Goal: Task Accomplishment & Management: Manage account settings

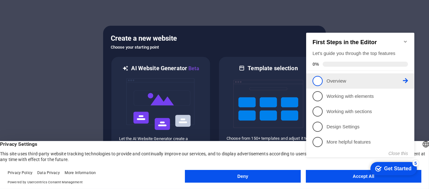
click at [339, 79] on p "Overview - incomplete" at bounding box center [364, 81] width 76 height 7
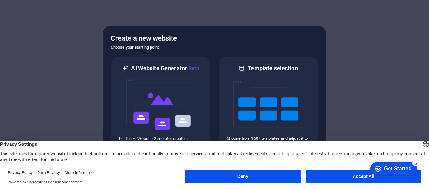
click at [296, 176] on button "Deny" at bounding box center [243, 176] width 116 height 13
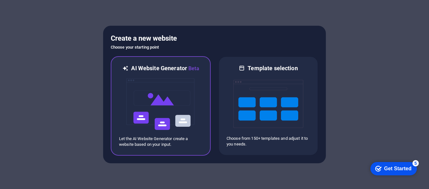
click at [135, 80] on img at bounding box center [161, 105] width 70 height 64
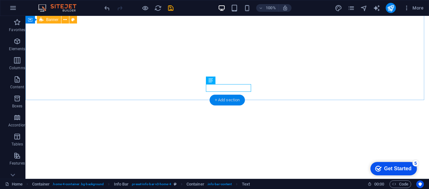
click at [232, 99] on div "+ Add section" at bounding box center [227, 100] width 35 height 11
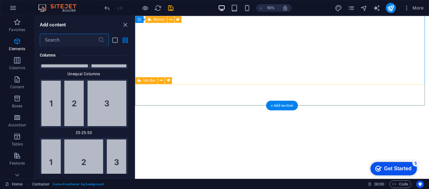
scroll to position [1114, 0]
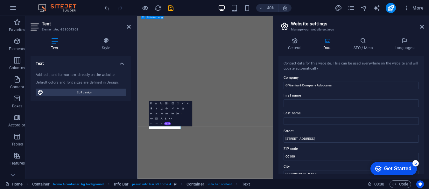
drag, startPoint x: 425, startPoint y: 77, endPoint x: 427, endPoint y: 86, distance: 8.4
click at [427, 86] on div "General Data SEO / Meta Languages Website name [DOMAIN_NAME] Logo Drag files he…" at bounding box center [352, 105] width 156 height 147
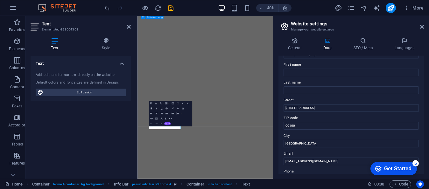
scroll to position [33, 0]
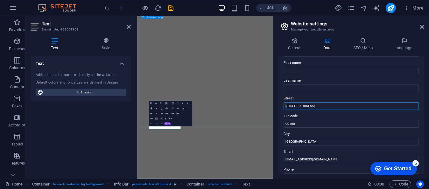
click at [296, 106] on input "[STREET_ADDRESS]" at bounding box center [351, 107] width 135 height 8
click at [297, 106] on input "[STREET_ADDRESS]" at bounding box center [351, 107] width 135 height 8
click at [304, 103] on input "Absa Towers" at bounding box center [351, 107] width 135 height 8
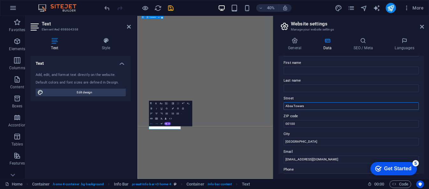
drag, startPoint x: 306, startPoint y: 105, endPoint x: 300, endPoint y: 105, distance: 5.4
click at [300, 105] on input "Absa Towers" at bounding box center [351, 107] width 135 height 8
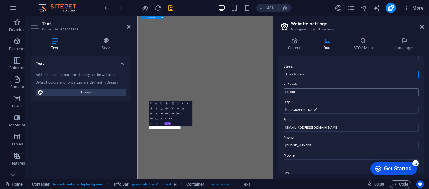
scroll to position [96, 0]
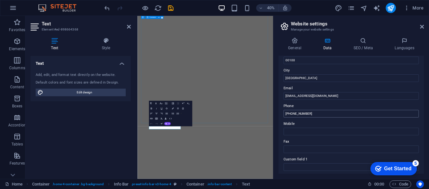
type input "Absa Towers"
click at [317, 114] on input "[PHONE_NUMBER]" at bounding box center [351, 114] width 135 height 8
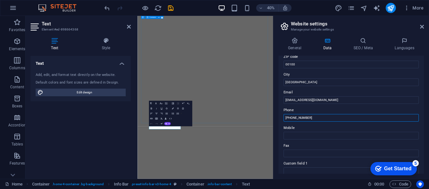
scroll to position [92, 0]
type input "[PHONE_NUMBER]"
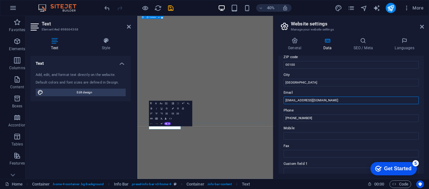
click at [331, 101] on input "[EMAIL_ADDRESS][DOMAIN_NAME]" at bounding box center [351, 101] width 135 height 8
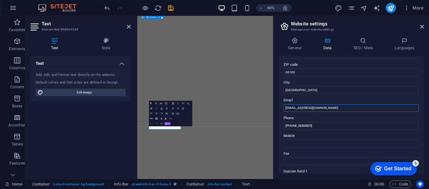
scroll to position [60, 0]
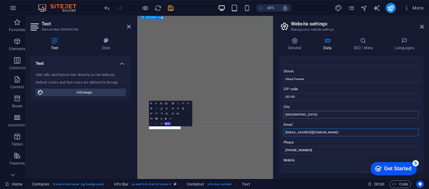
type input "[EMAIL_ADDRESS][DOMAIN_NAME]"
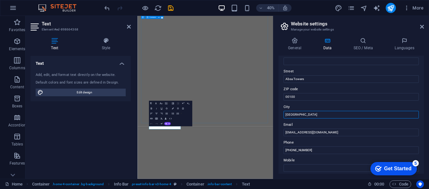
click at [334, 113] on input "[GEOGRAPHIC_DATA]" at bounding box center [351, 115] width 135 height 8
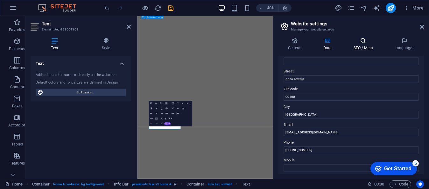
click at [365, 48] on h4 "SEO / Meta" at bounding box center [364, 44] width 41 height 13
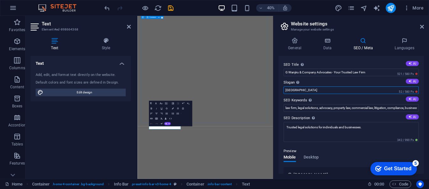
click at [350, 91] on input "[GEOGRAPHIC_DATA]" at bounding box center [351, 91] width 135 height 8
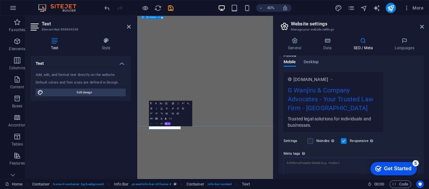
scroll to position [0, 0]
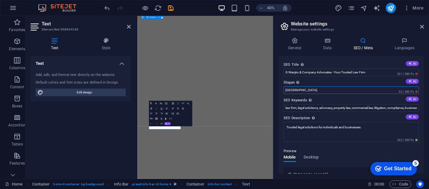
drag, startPoint x: 330, startPoint y: 90, endPoint x: 281, endPoint y: 89, distance: 49.0
click at [281, 89] on div "SEO Title The title of your website - make it something that stands out in sear…" at bounding box center [352, 115] width 146 height 118
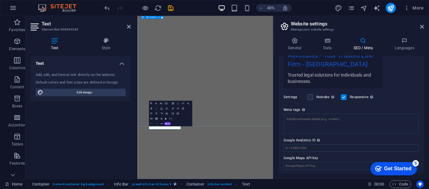
scroll to position [44, 0]
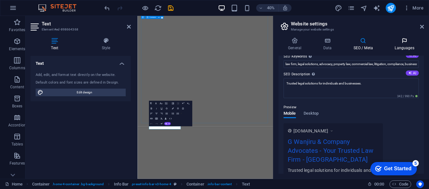
type input "[GEOGRAPHIC_DATA]"
click at [403, 46] on h4 "Languages" at bounding box center [404, 44] width 39 height 13
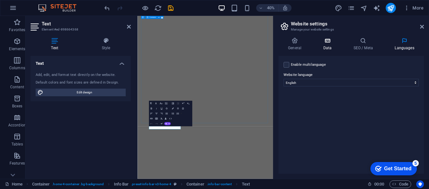
click at [326, 46] on h4 "Data" at bounding box center [329, 44] width 30 height 13
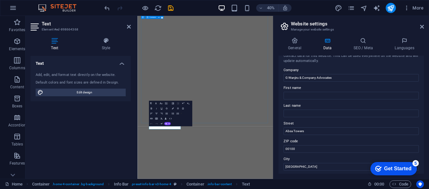
scroll to position [0, 0]
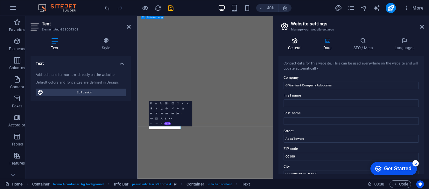
click at [298, 49] on h4 "General" at bounding box center [296, 44] width 35 height 13
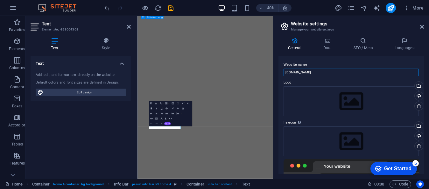
click at [312, 71] on input "[DOMAIN_NAME]" at bounding box center [351, 73] width 135 height 8
drag, startPoint x: 316, startPoint y: 72, endPoint x: 279, endPoint y: 72, distance: 36.6
click at [279, 72] on div "Website name [DOMAIN_NAME] Logo Drag files here, click to choose files or selec…" at bounding box center [352, 115] width 146 height 118
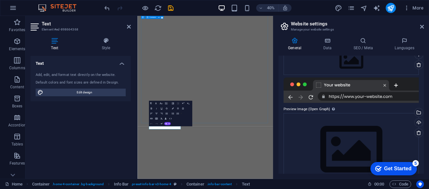
scroll to position [99, 0]
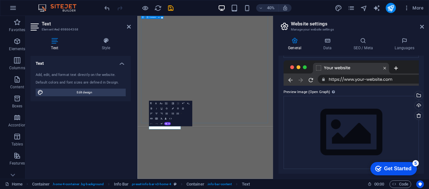
type input "G Wanjiru & Company Advocates"
click at [385, 167] on div "Get Started" at bounding box center [397, 169] width 27 height 6
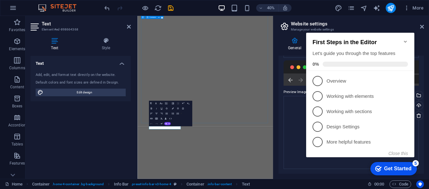
click at [385, 168] on div "Get Started" at bounding box center [397, 169] width 27 height 6
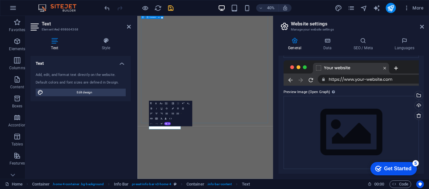
click at [172, 10] on icon "save" at bounding box center [170, 7] width 7 height 7
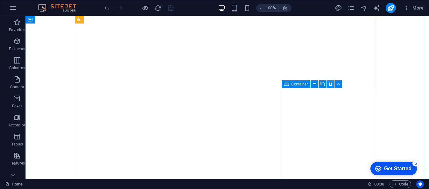
click at [331, 85] on icon at bounding box center [331, 84] width 4 height 7
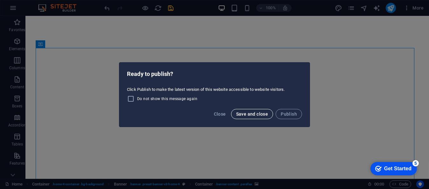
click at [255, 115] on span "Save and close" at bounding box center [252, 114] width 32 height 5
